Goal: Task Accomplishment & Management: Manage account settings

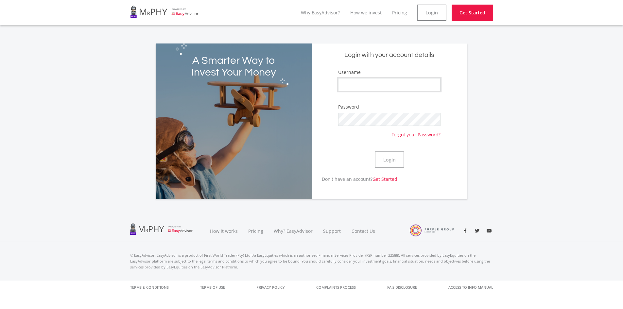
click at [359, 85] on input "Username" at bounding box center [389, 84] width 102 height 13
type input "ItirelengMacdonald97"
click at [379, 158] on button "Login" at bounding box center [389, 159] width 29 height 16
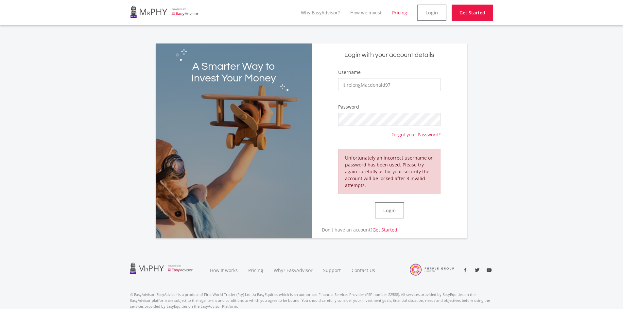
click at [402, 14] on link "Pricing" at bounding box center [399, 12] width 15 height 6
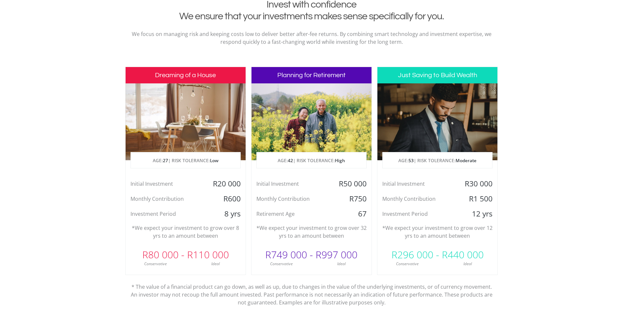
scroll to position [267, 0]
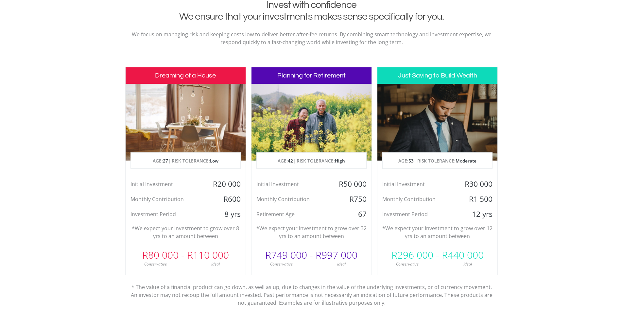
click at [433, 115] on div at bounding box center [438, 122] width 120 height 77
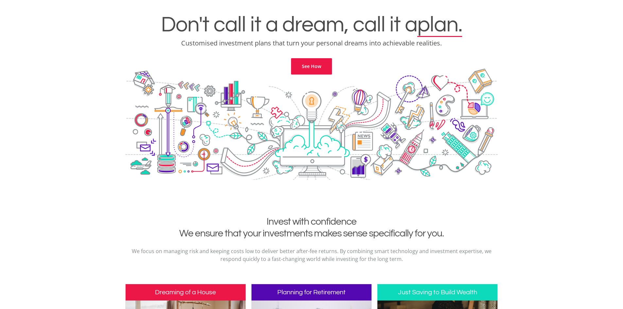
scroll to position [0, 0]
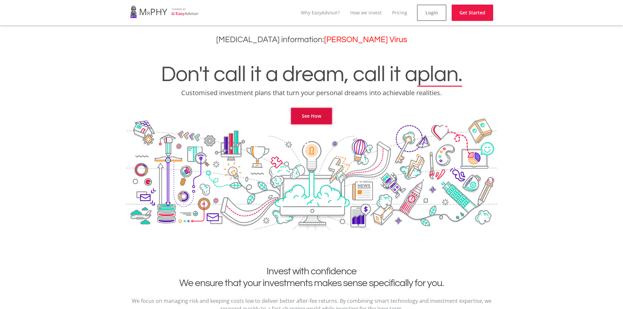
click at [299, 115] on link "See How" at bounding box center [311, 116] width 41 height 16
